Goal: Check status

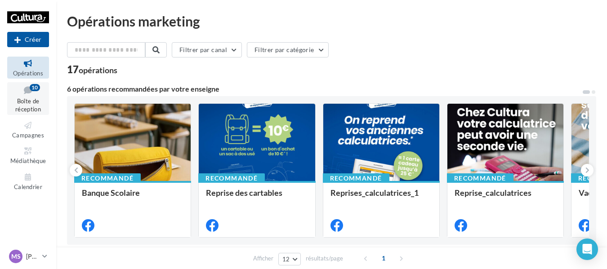
click at [30, 98] on span "Boîte de réception" at bounding box center [28, 106] width 26 height 16
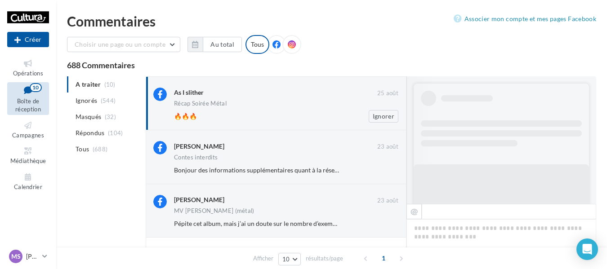
click at [241, 111] on div "🔥🔥🔥 Ignorer" at bounding box center [289, 116] width 231 height 13
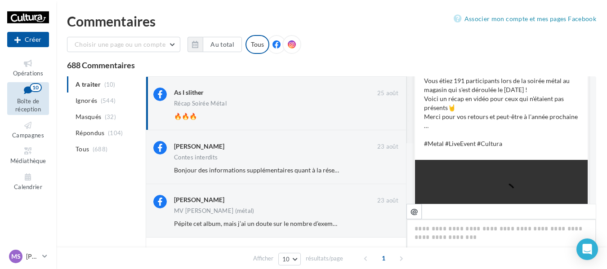
scroll to position [45, 0]
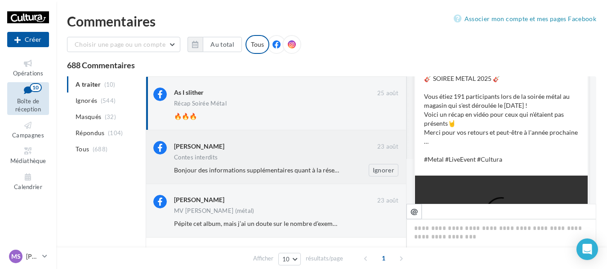
click at [218, 150] on div "Estelle Divoire" at bounding box center [275, 145] width 203 height 9
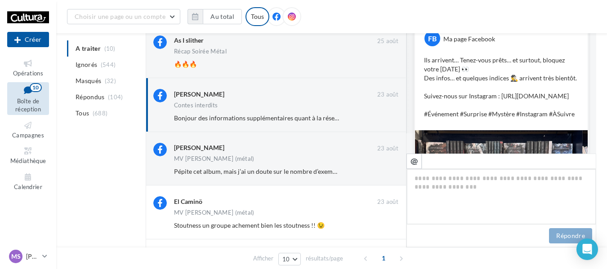
scroll to position [56, 0]
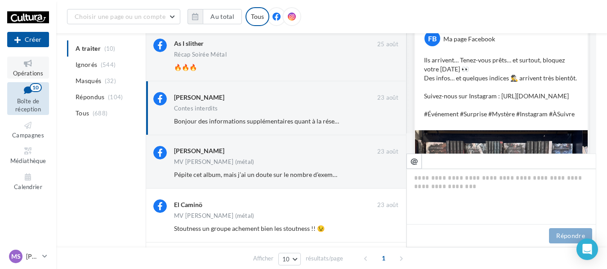
click at [26, 67] on icon at bounding box center [28, 63] width 36 height 10
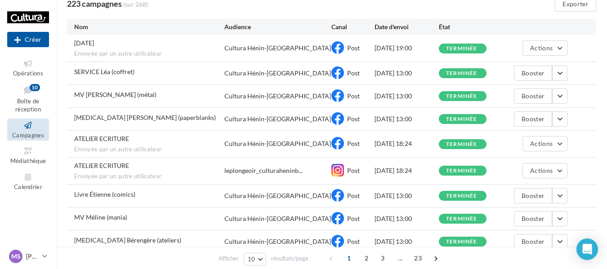
scroll to position [135, 0]
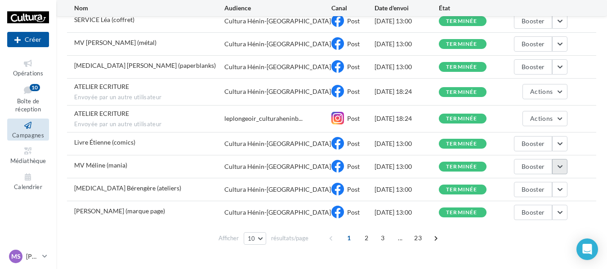
click at [553, 168] on button "button" at bounding box center [559, 166] width 15 height 15
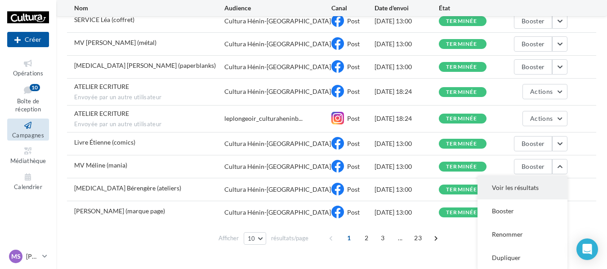
click at [504, 196] on button "Voir les résultats" at bounding box center [522, 187] width 90 height 23
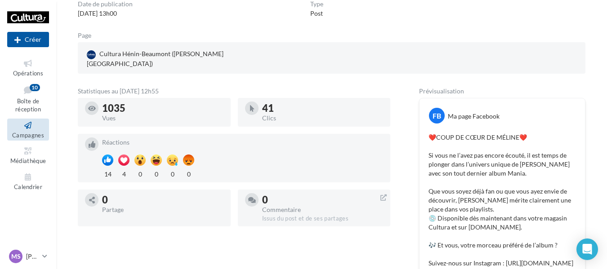
scroll to position [135, 0]
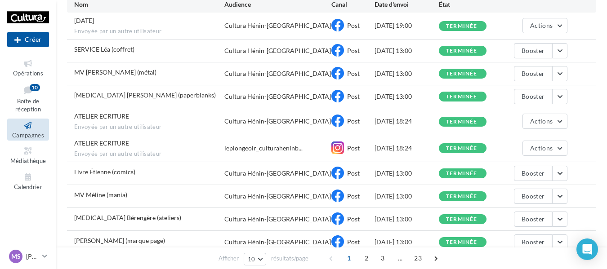
scroll to position [90, 0]
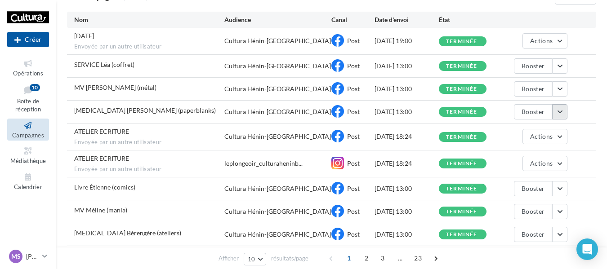
click at [560, 111] on button "button" at bounding box center [559, 111] width 15 height 15
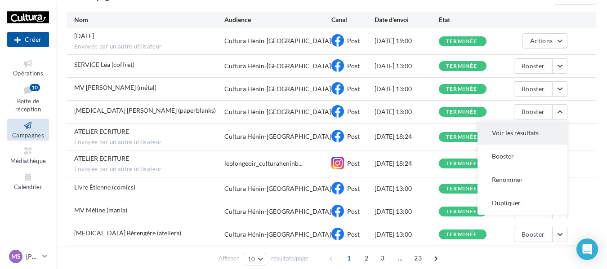
click at [525, 135] on button "Voir les résultats" at bounding box center [522, 132] width 90 height 23
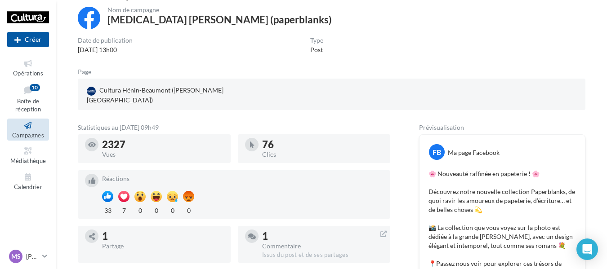
scroll to position [36, 0]
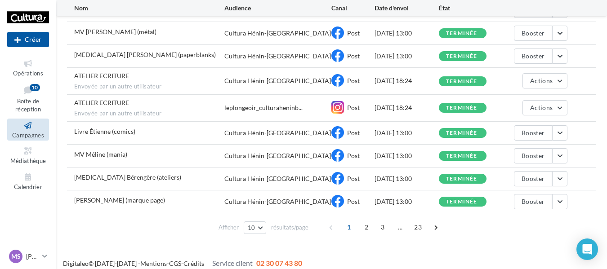
scroll to position [153, 0]
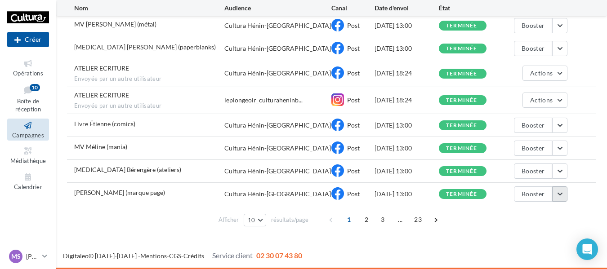
click at [556, 195] on button "button" at bounding box center [559, 194] width 15 height 15
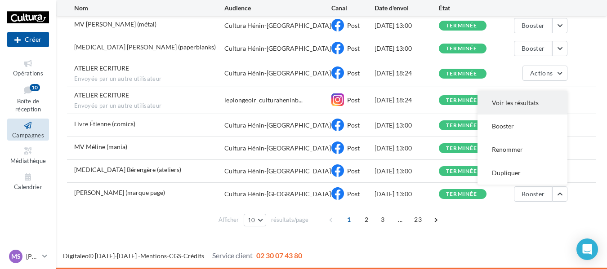
click at [514, 107] on button "Voir les résultats" at bounding box center [522, 102] width 90 height 23
